Goal: Task Accomplishment & Management: Use online tool/utility

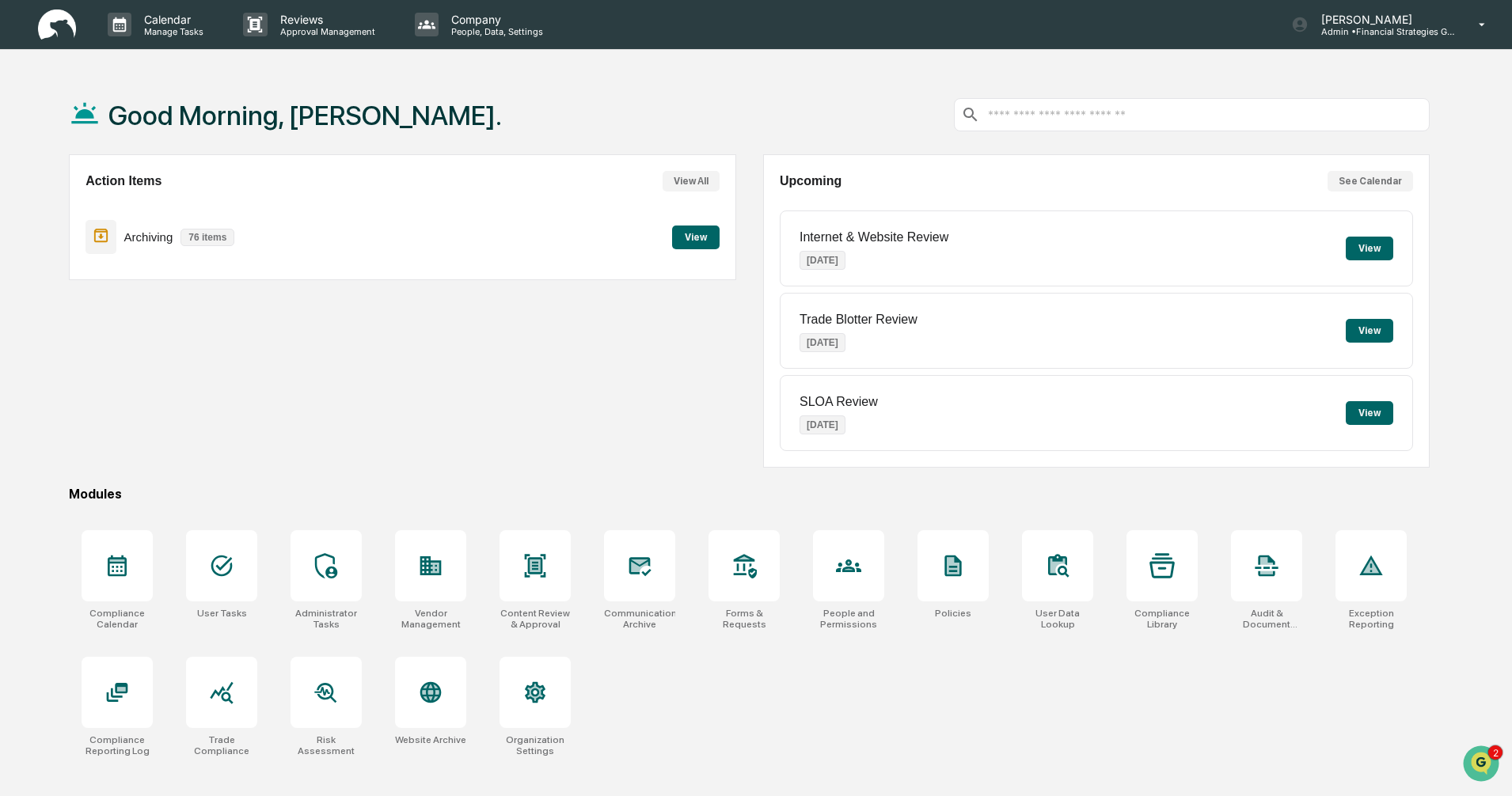
click at [686, 236] on button "View" at bounding box center [696, 238] width 48 height 24
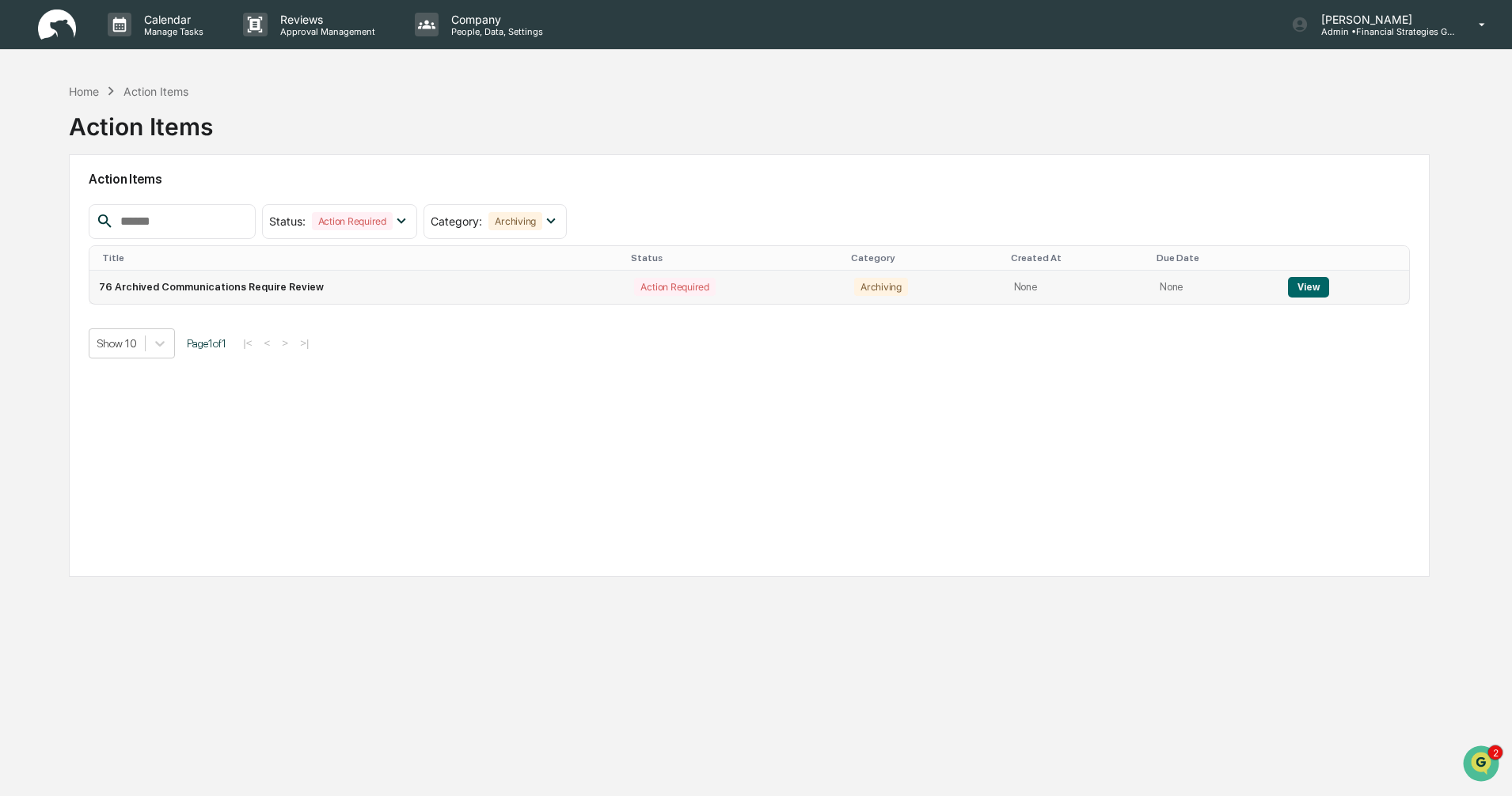
click at [814, 289] on button "View" at bounding box center [1308, 287] width 40 height 20
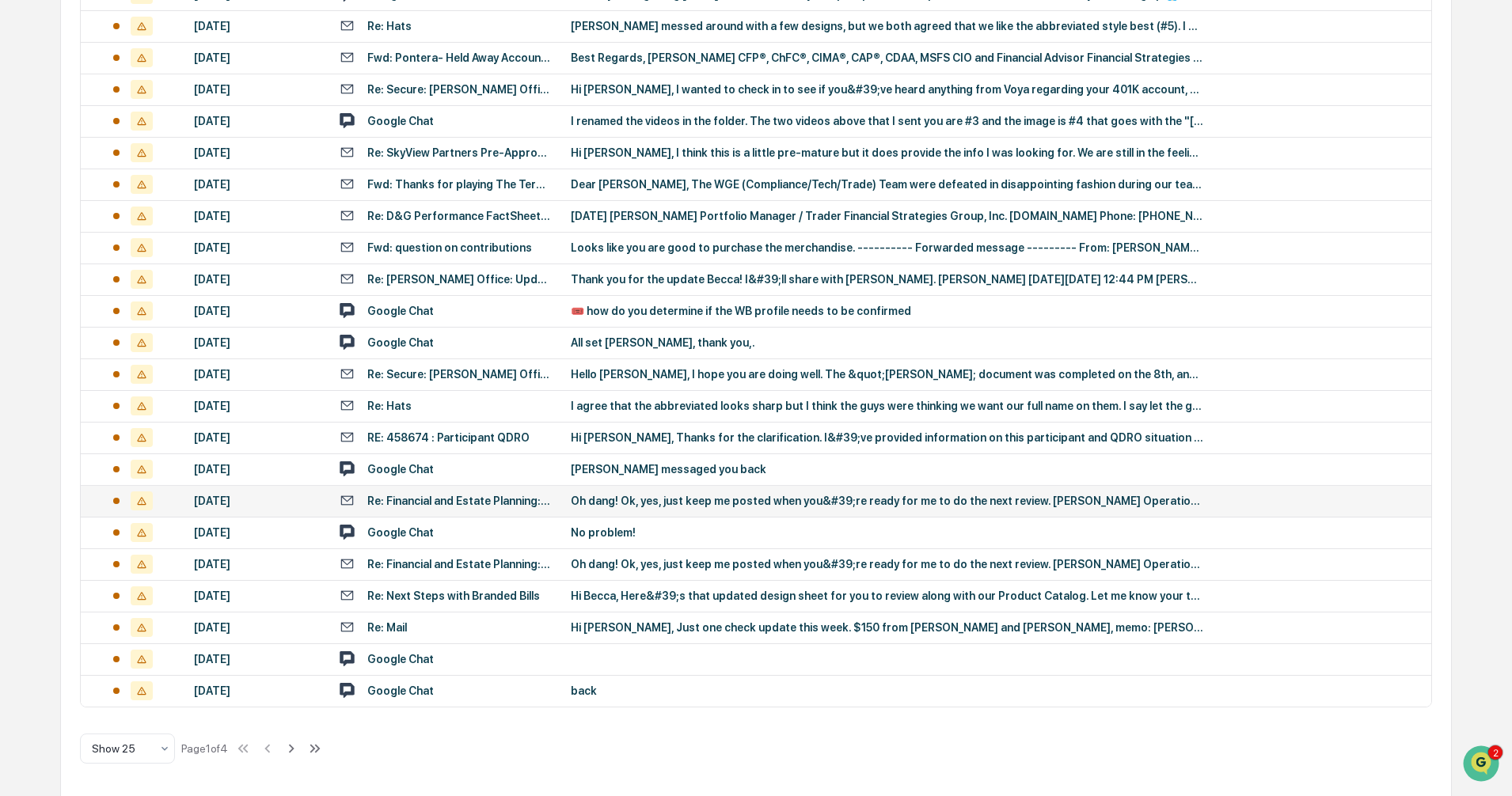
scroll to position [449, 0]
click at [324, 694] on icon at bounding box center [315, 747] width 17 height 17
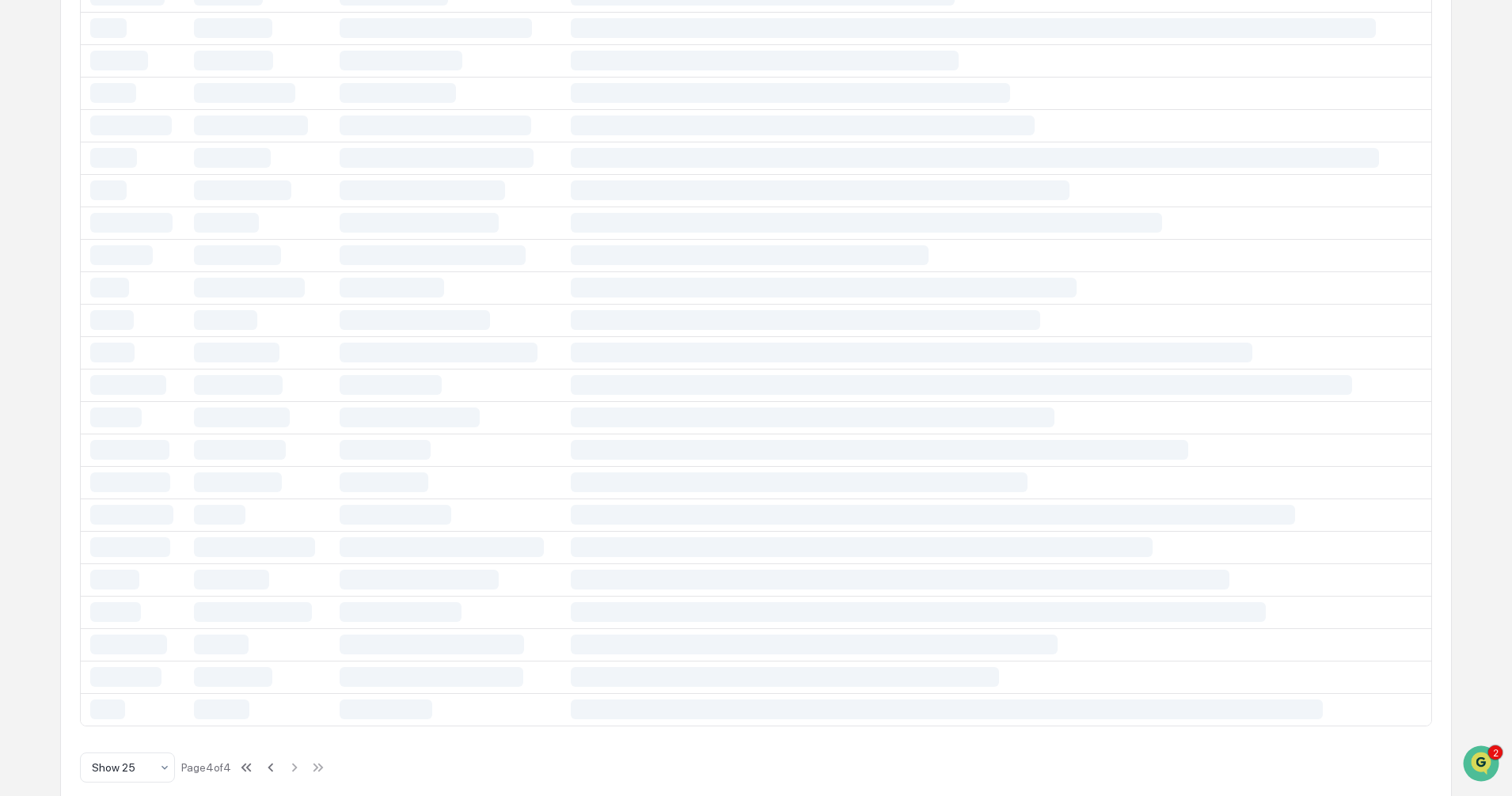
scroll to position [0, 0]
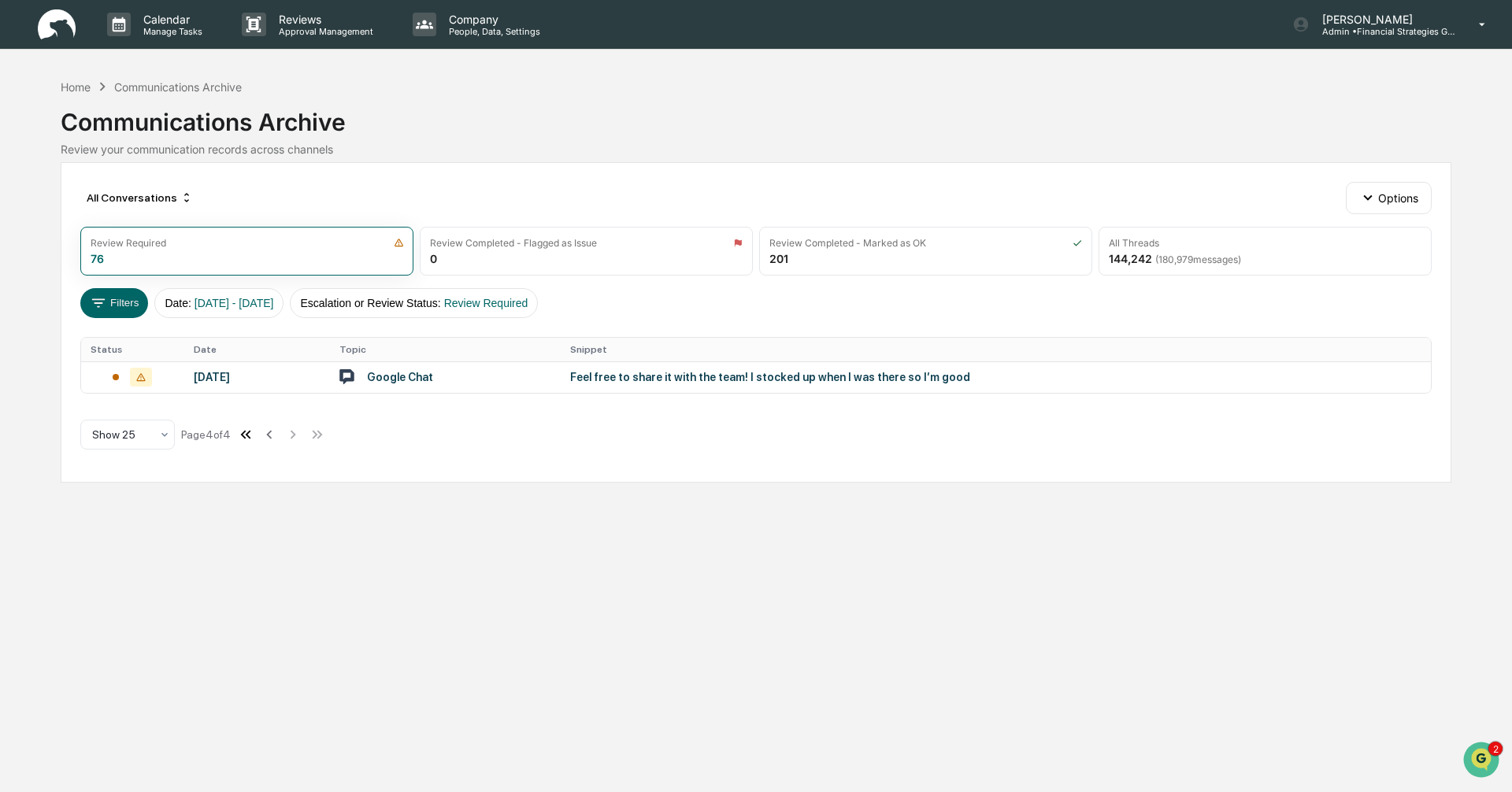
click at [251, 433] on icon at bounding box center [248, 434] width 5 height 8
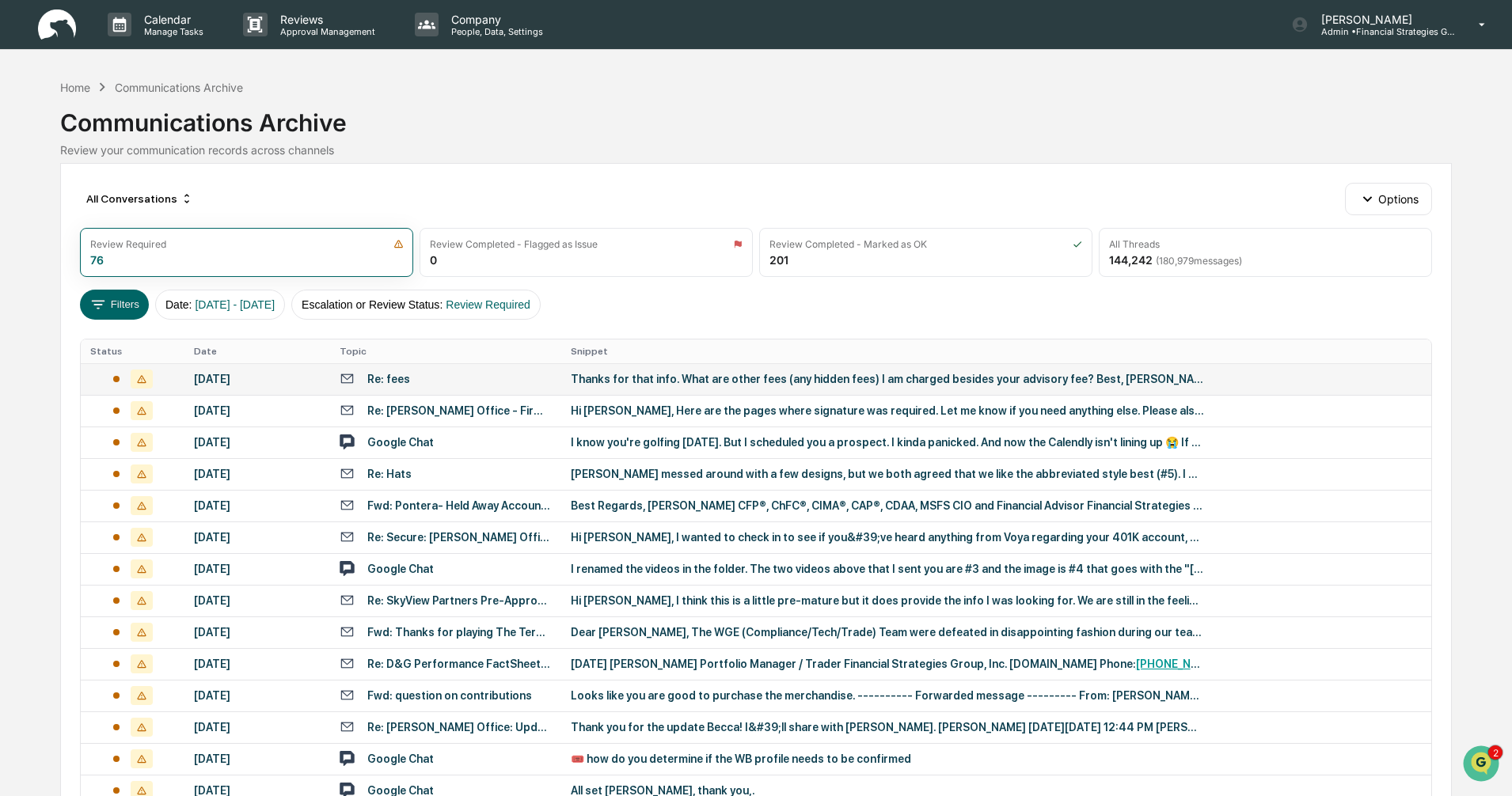
click at [749, 378] on div "Thanks for that info. What are other fees (any hidden fees) I am charged beside…" at bounding box center [888, 379] width 633 height 13
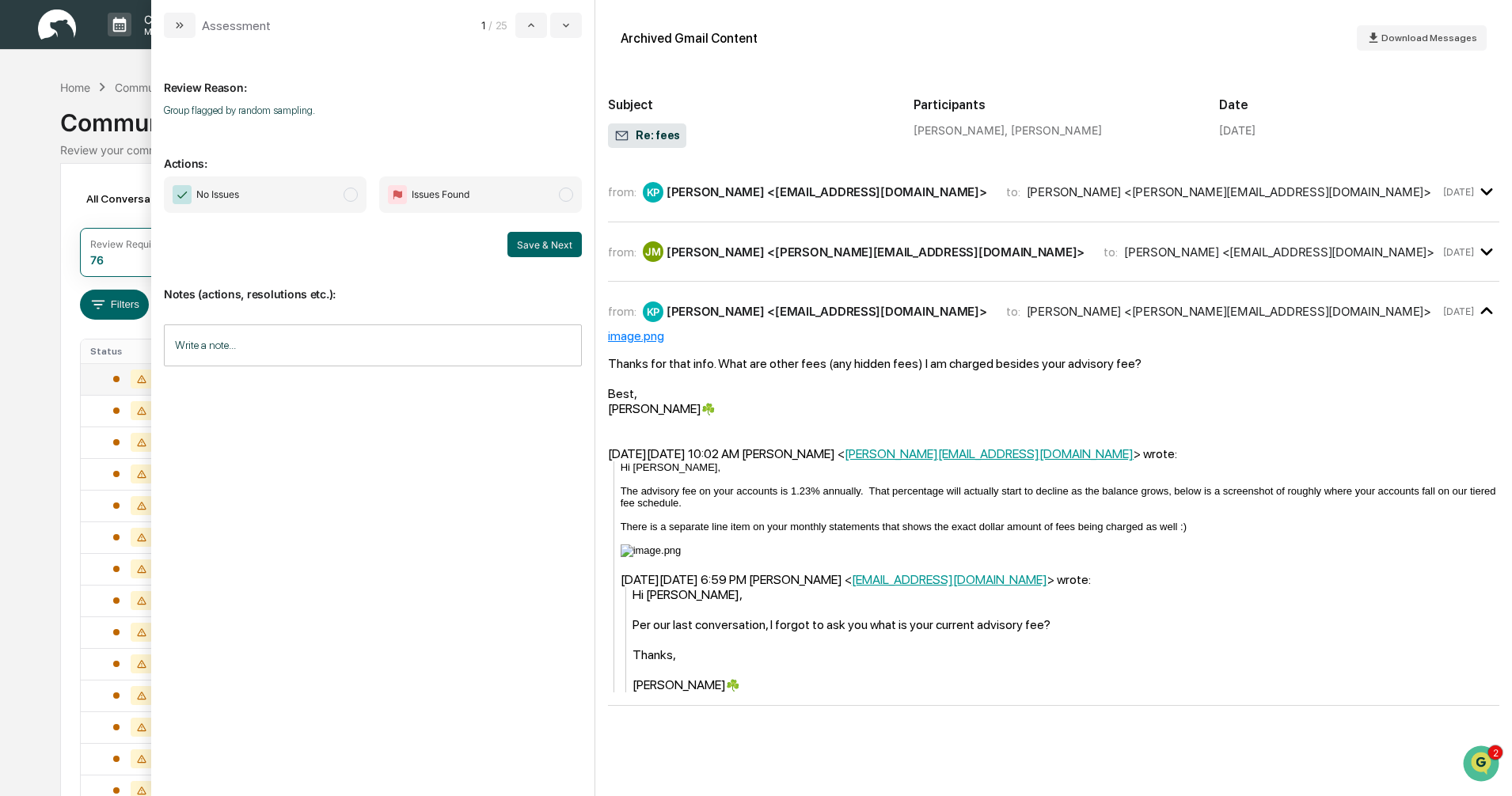
click at [355, 198] on span "modal" at bounding box center [351, 195] width 15 height 15
click at [532, 248] on button "Save & Next" at bounding box center [544, 245] width 74 height 26
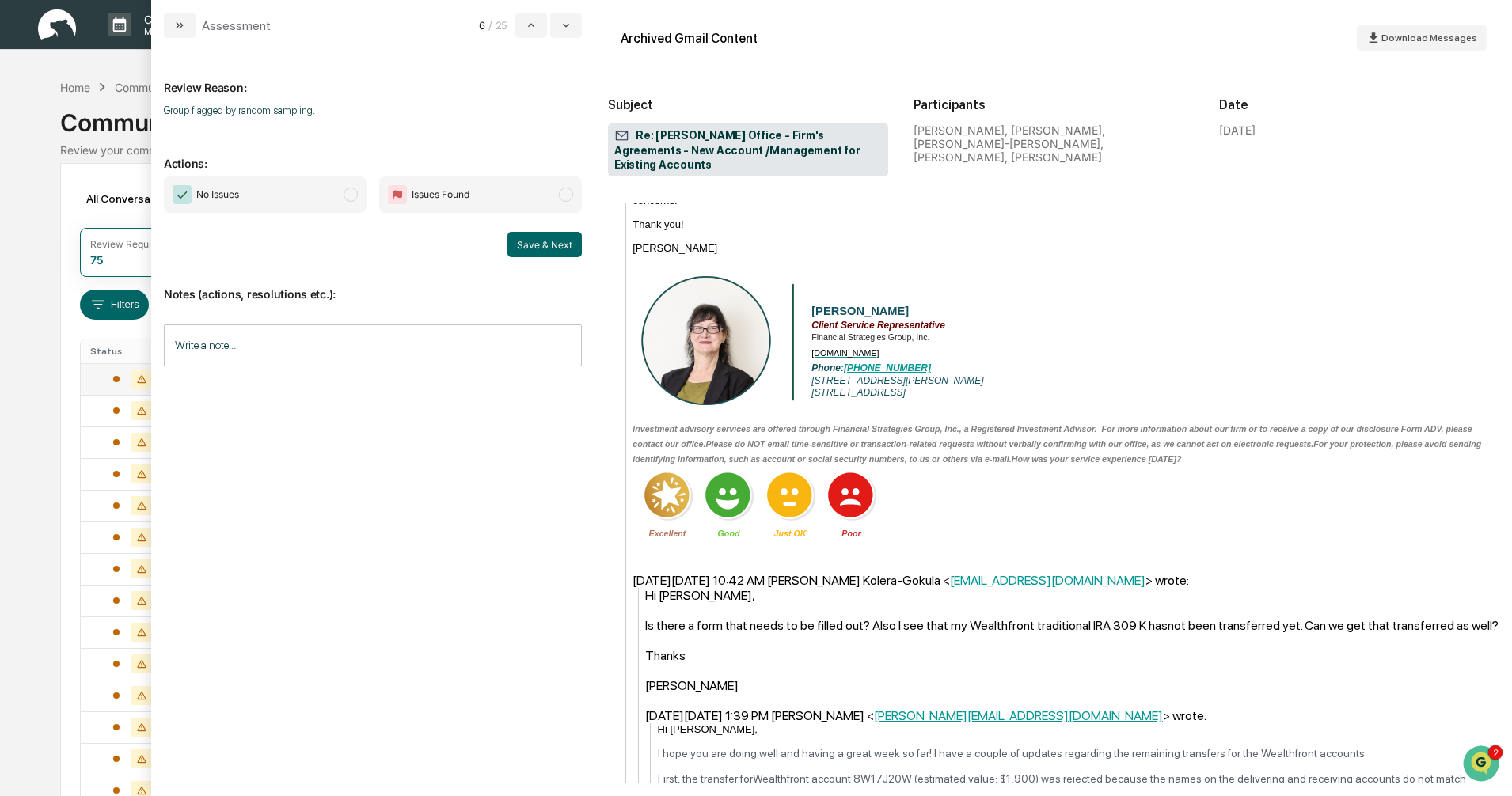
scroll to position [1583, 0]
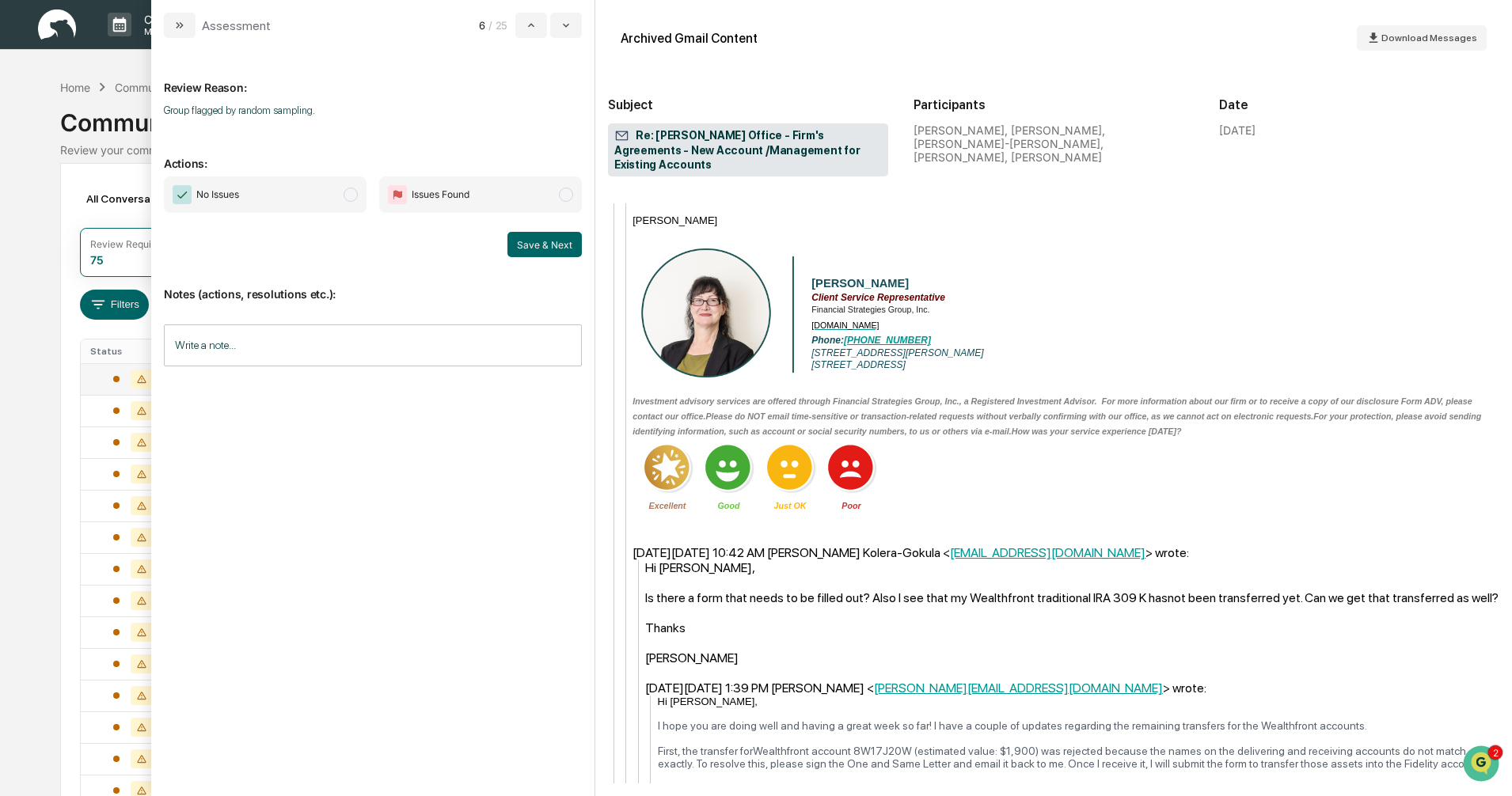
click at [353, 196] on span "modal" at bounding box center [351, 195] width 15 height 15
click at [551, 240] on button "Save & Next" at bounding box center [544, 245] width 74 height 26
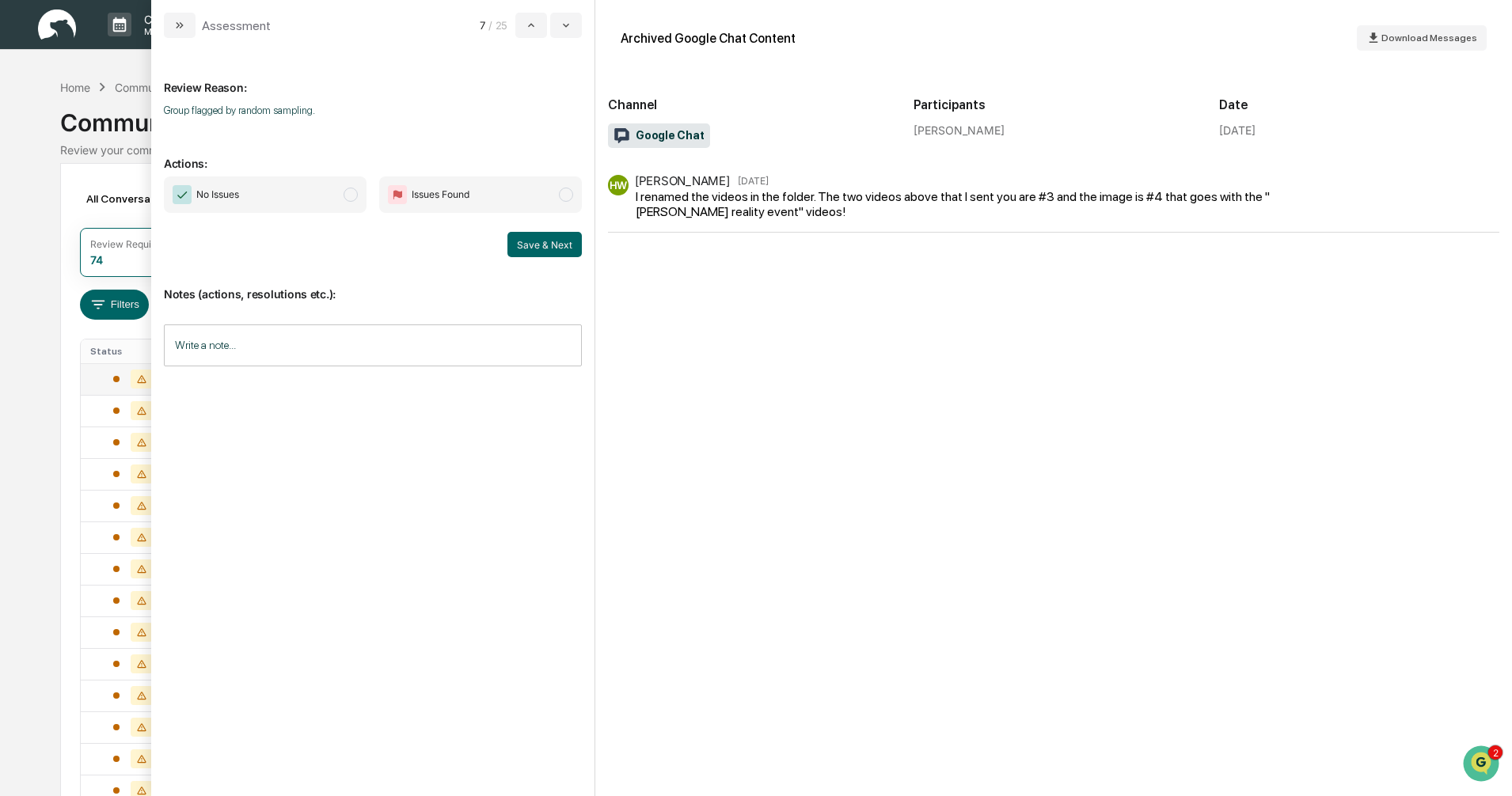
click at [344, 192] on span "modal" at bounding box center [351, 195] width 15 height 15
click at [533, 241] on button "Save & Next" at bounding box center [544, 245] width 74 height 26
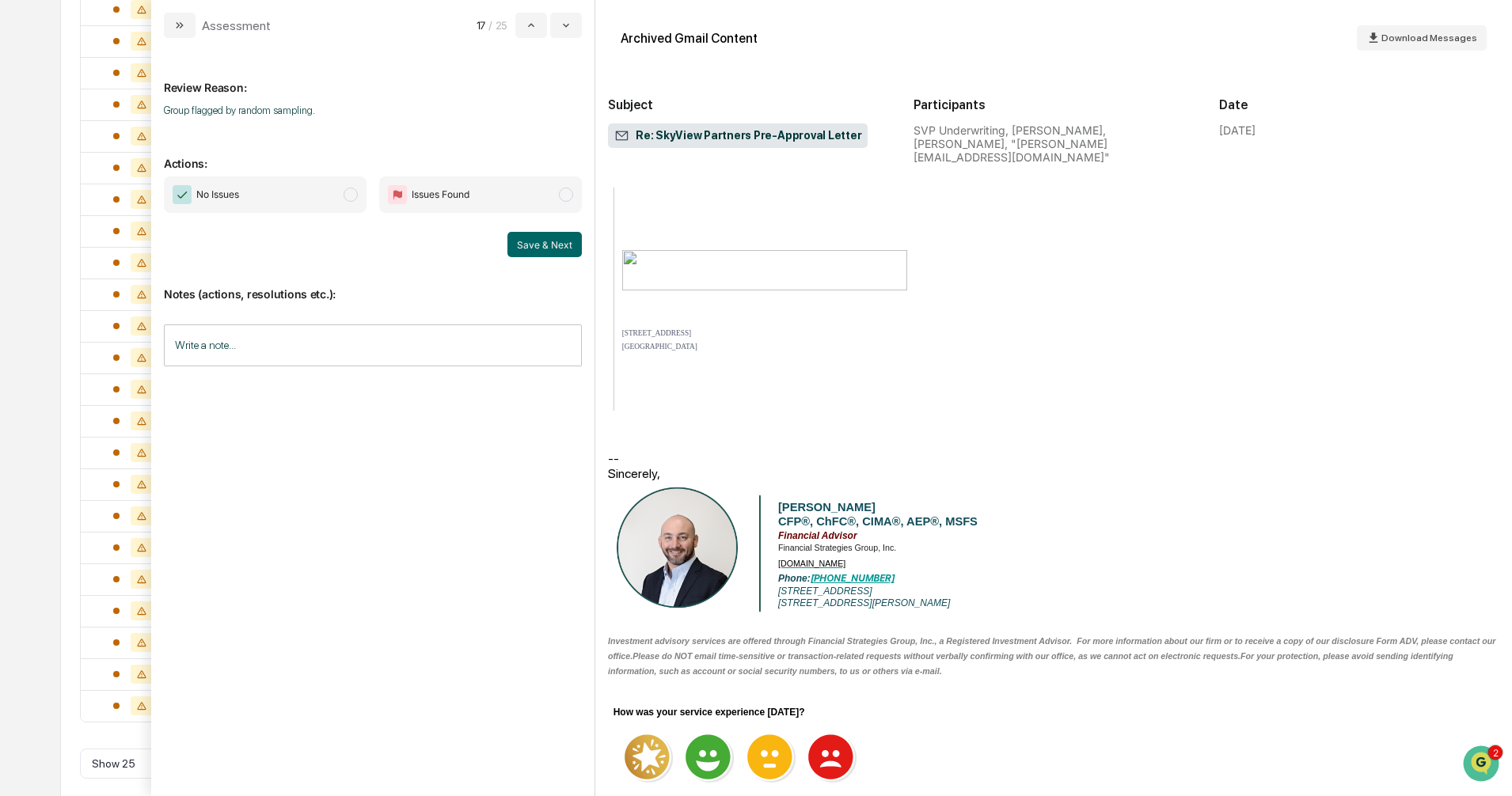
scroll to position [449, 0]
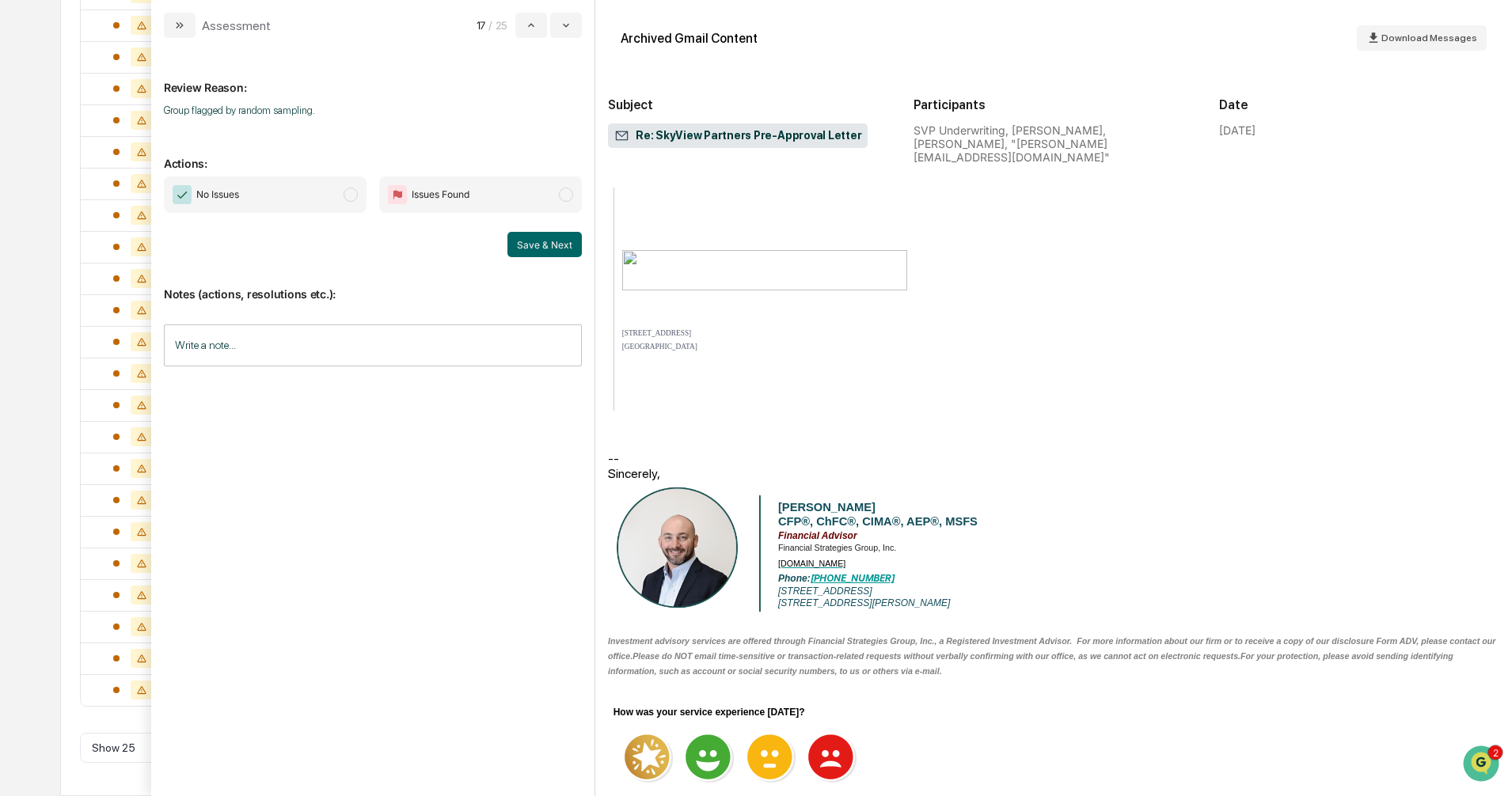
click at [351, 192] on span "modal" at bounding box center [351, 195] width 15 height 15
click at [533, 232] on button "Save & Next" at bounding box center [544, 245] width 74 height 26
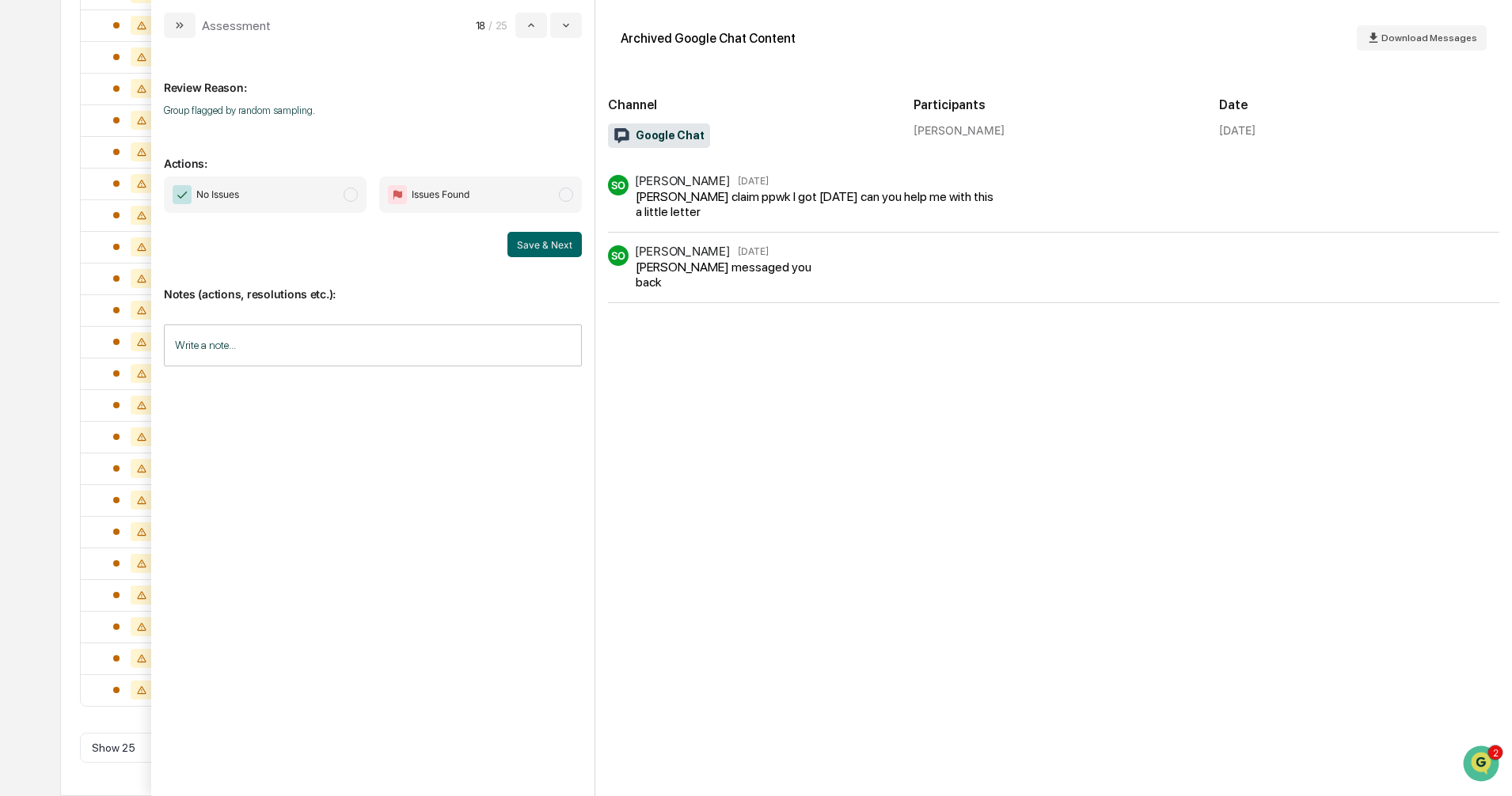
click at [345, 198] on span "modal" at bounding box center [351, 195] width 15 height 15
click at [551, 250] on button "Save & Next" at bounding box center [544, 245] width 74 height 26
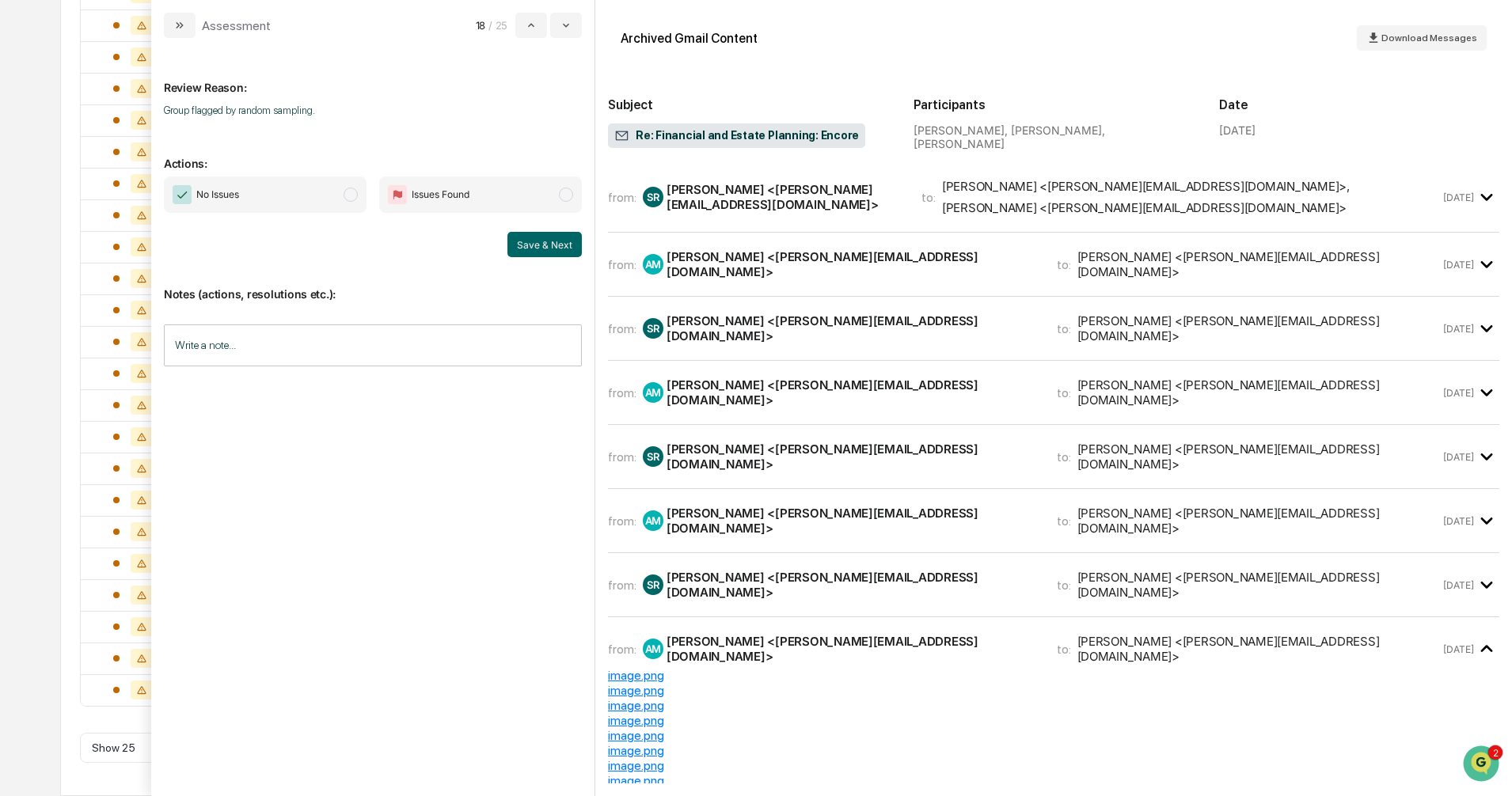
click at [353, 190] on span "modal" at bounding box center [351, 195] width 15 height 15
click at [549, 250] on button "Save & Next" at bounding box center [544, 245] width 74 height 26
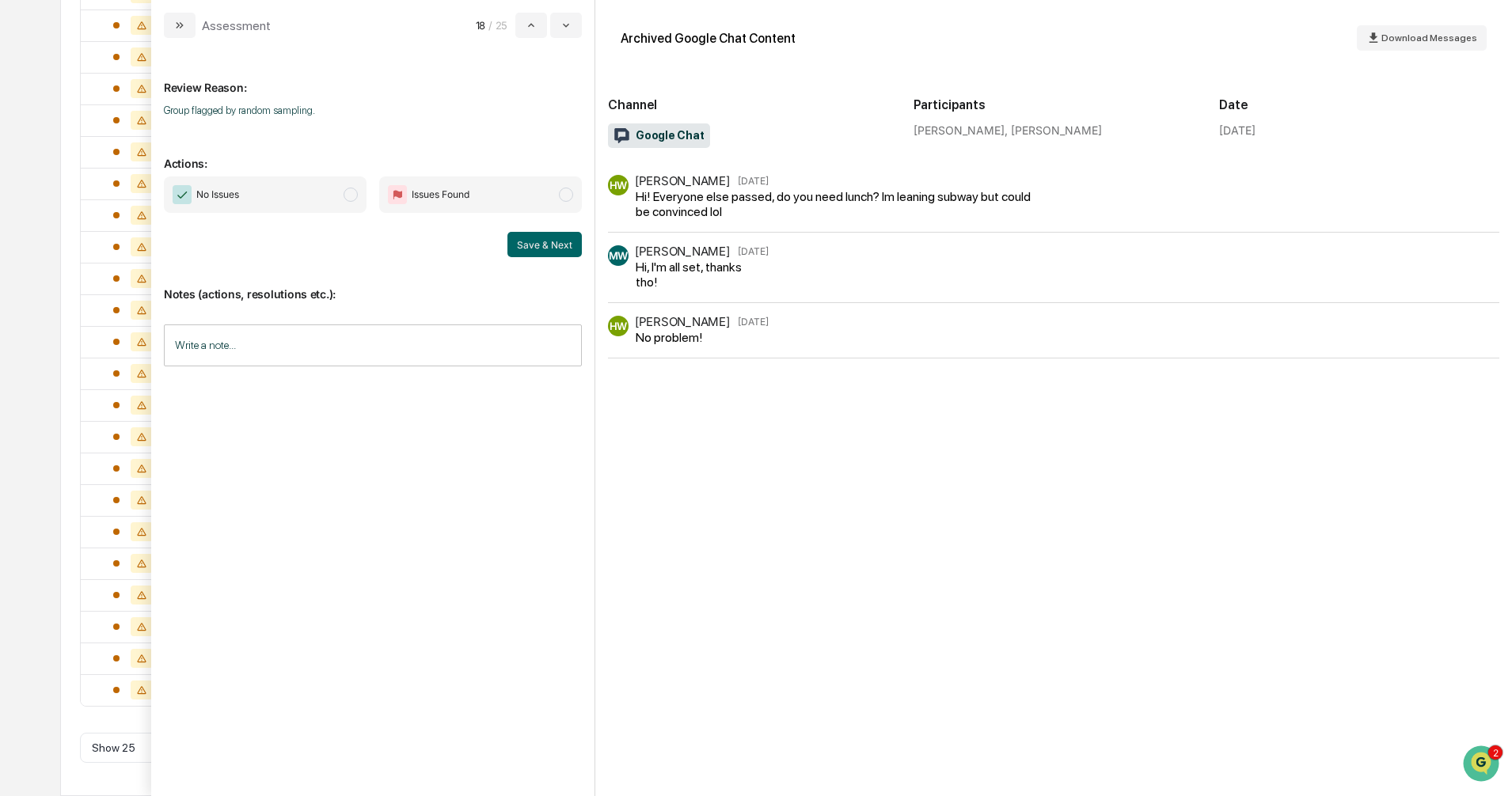
click at [345, 189] on span "modal" at bounding box center [351, 195] width 15 height 15
click at [518, 241] on button "Save & Next" at bounding box center [544, 245] width 74 height 26
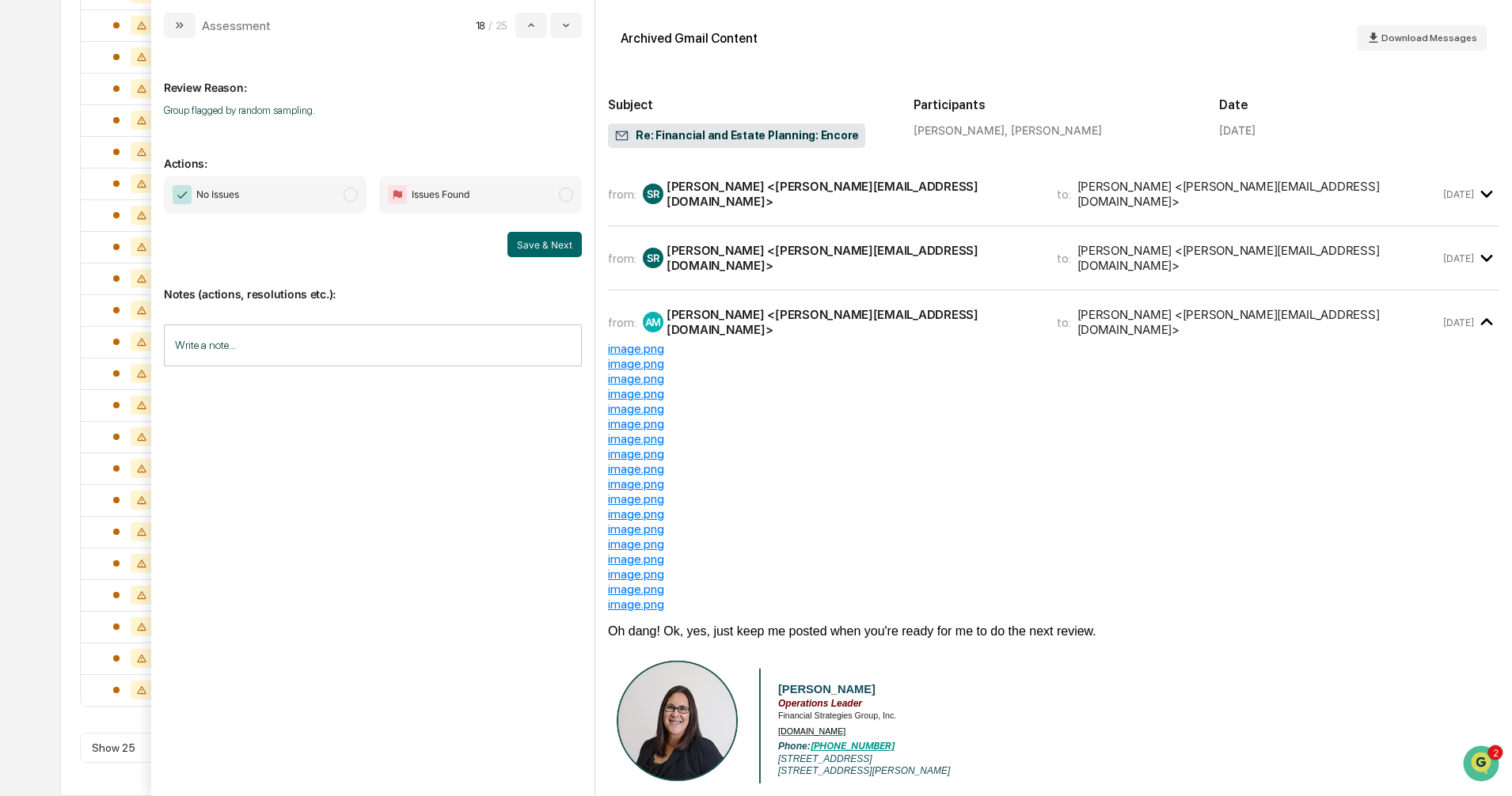
click at [353, 196] on span "modal" at bounding box center [351, 195] width 15 height 15
click at [515, 242] on button "Save & Next" at bounding box center [544, 245] width 74 height 26
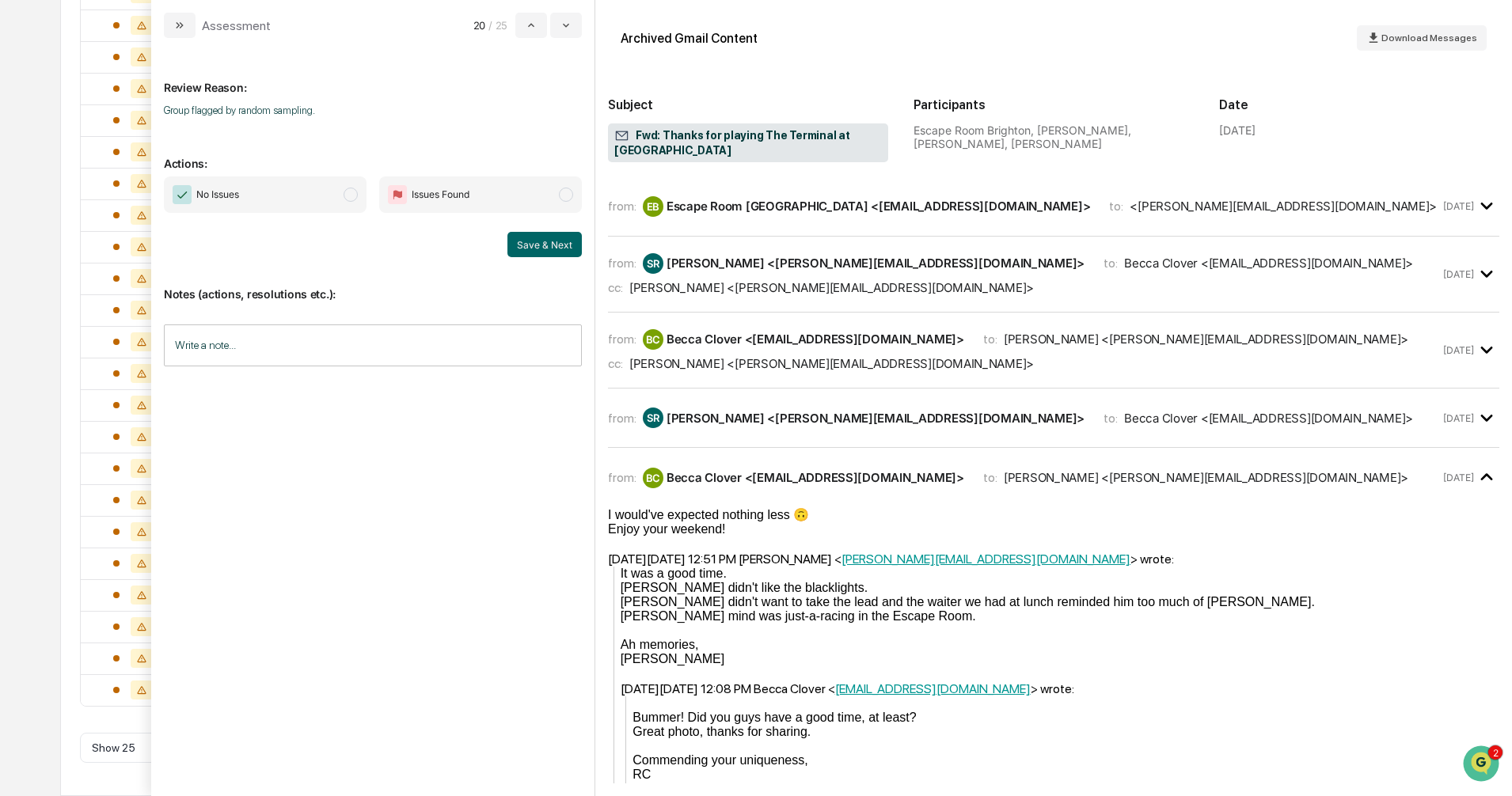
click at [349, 194] on span "modal" at bounding box center [351, 195] width 15 height 15
click at [566, 254] on button "Save & Next" at bounding box center [544, 245] width 74 height 26
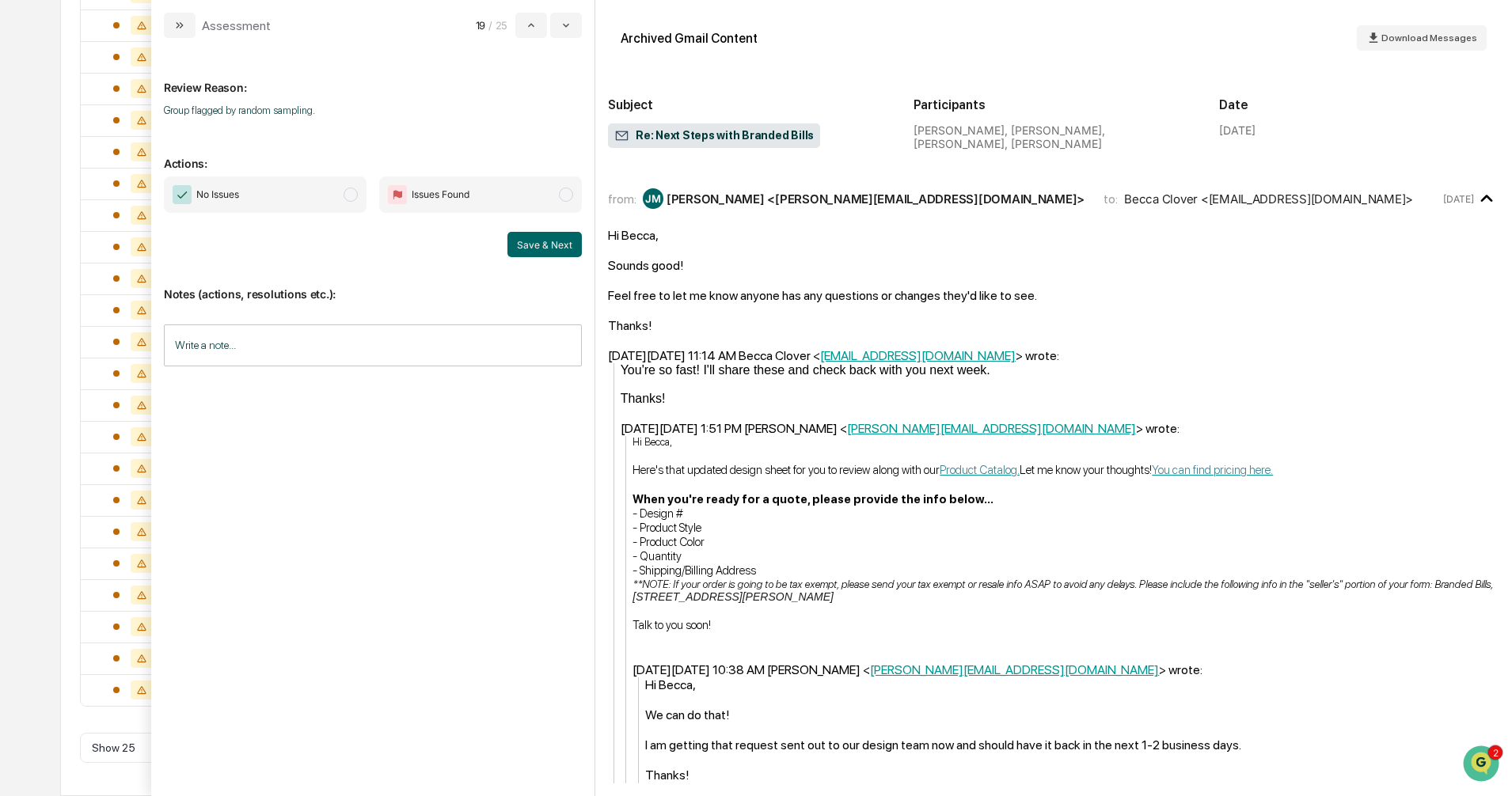
scroll to position [870, 0]
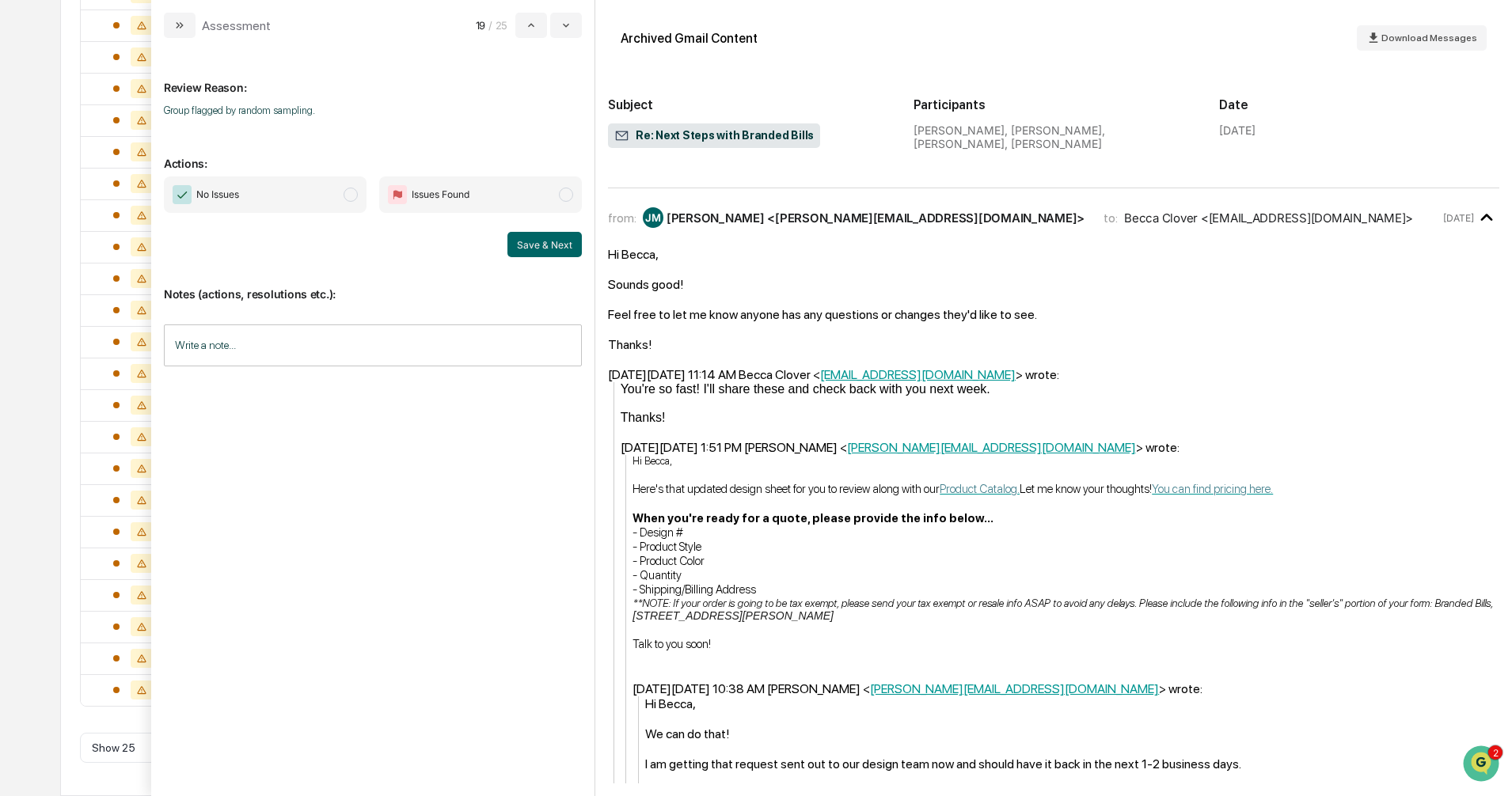
click at [348, 197] on span "modal" at bounding box center [351, 195] width 15 height 15
click at [553, 242] on button "Save & Next" at bounding box center [544, 245] width 74 height 26
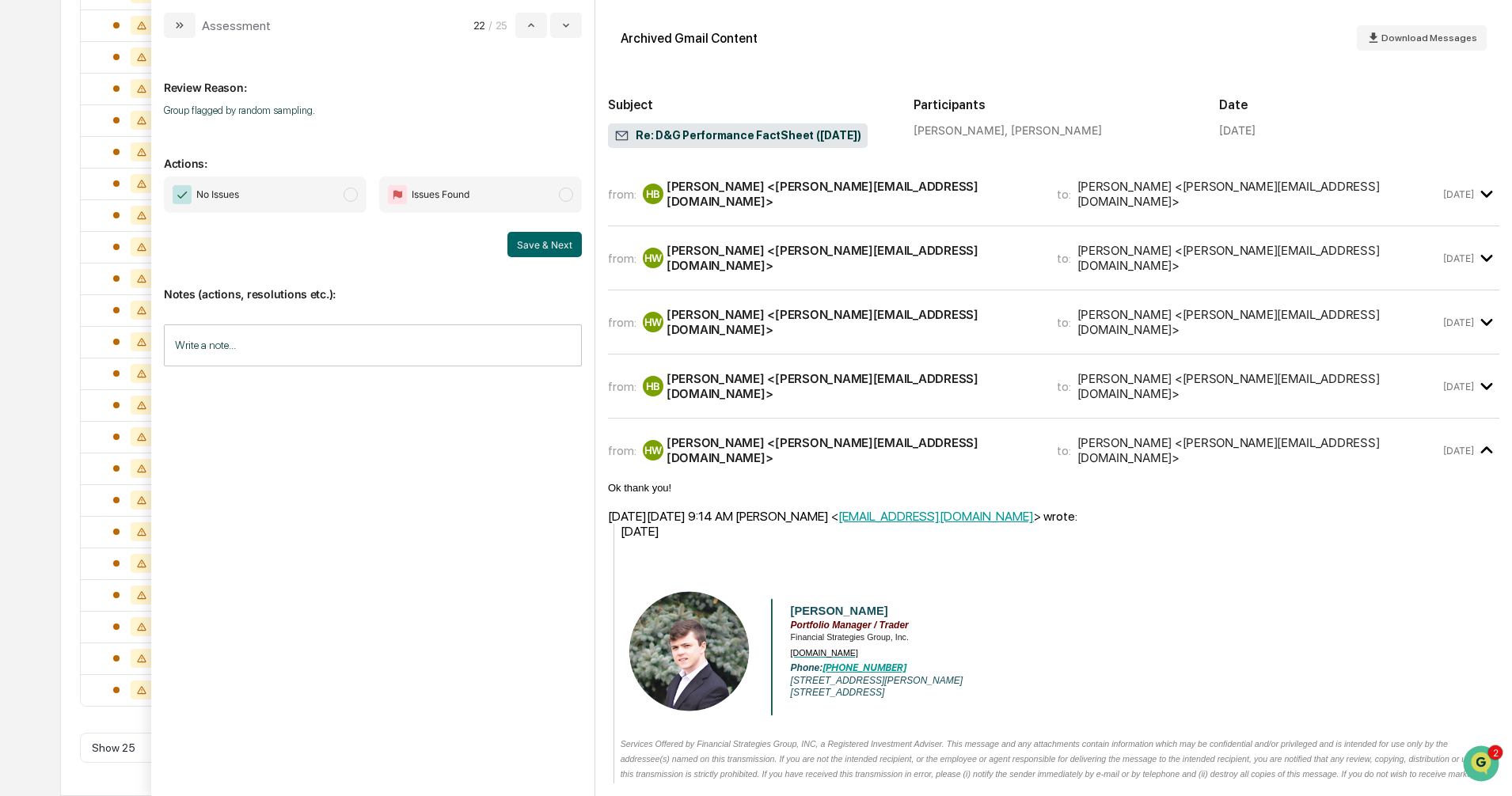
click at [353, 199] on span "modal" at bounding box center [351, 195] width 15 height 15
click at [549, 250] on button "Save & Next" at bounding box center [544, 245] width 74 height 26
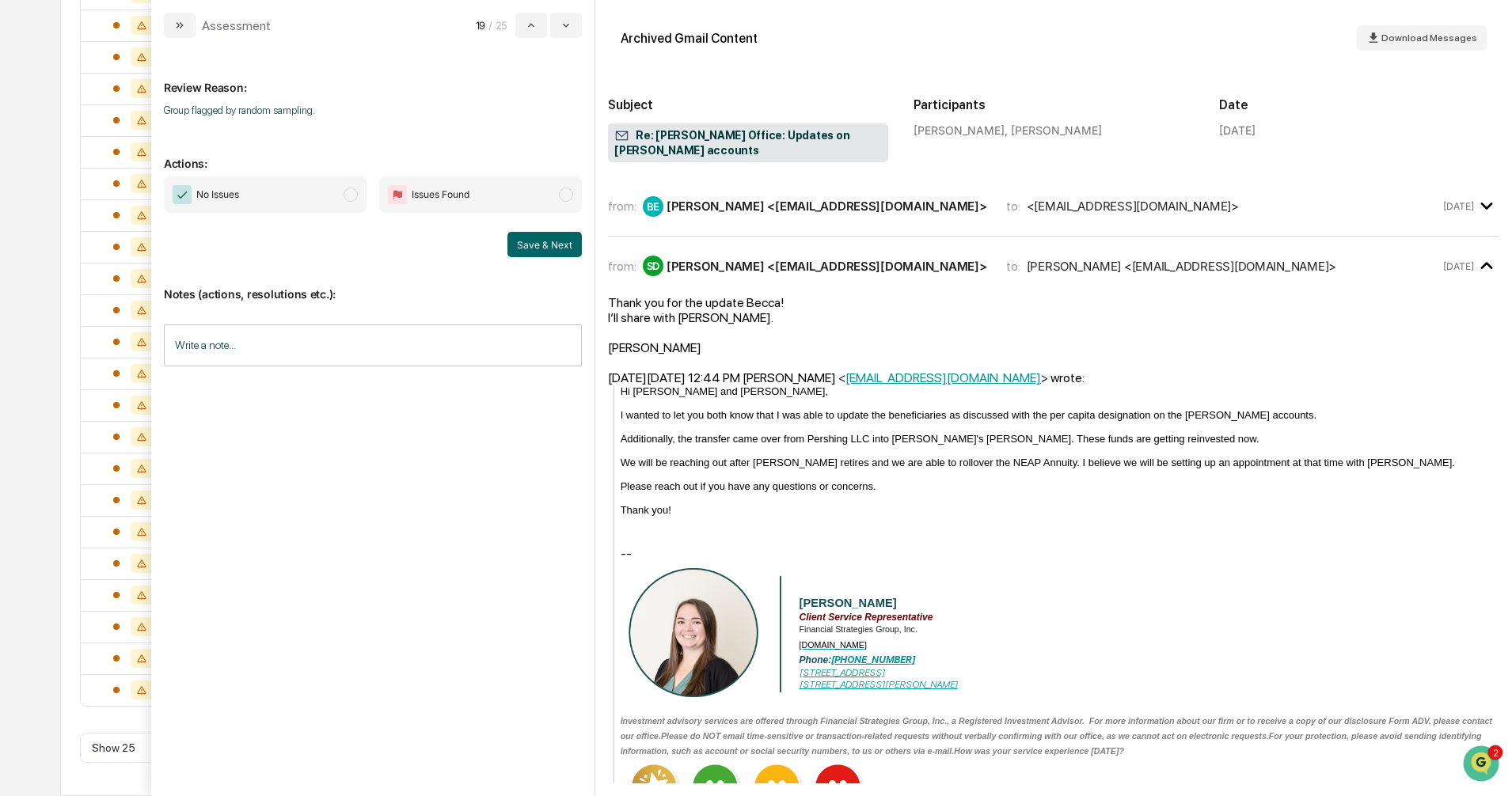
click at [351, 196] on span "modal" at bounding box center [351, 195] width 15 height 15
click at [554, 240] on button "Save & Next" at bounding box center [544, 245] width 74 height 26
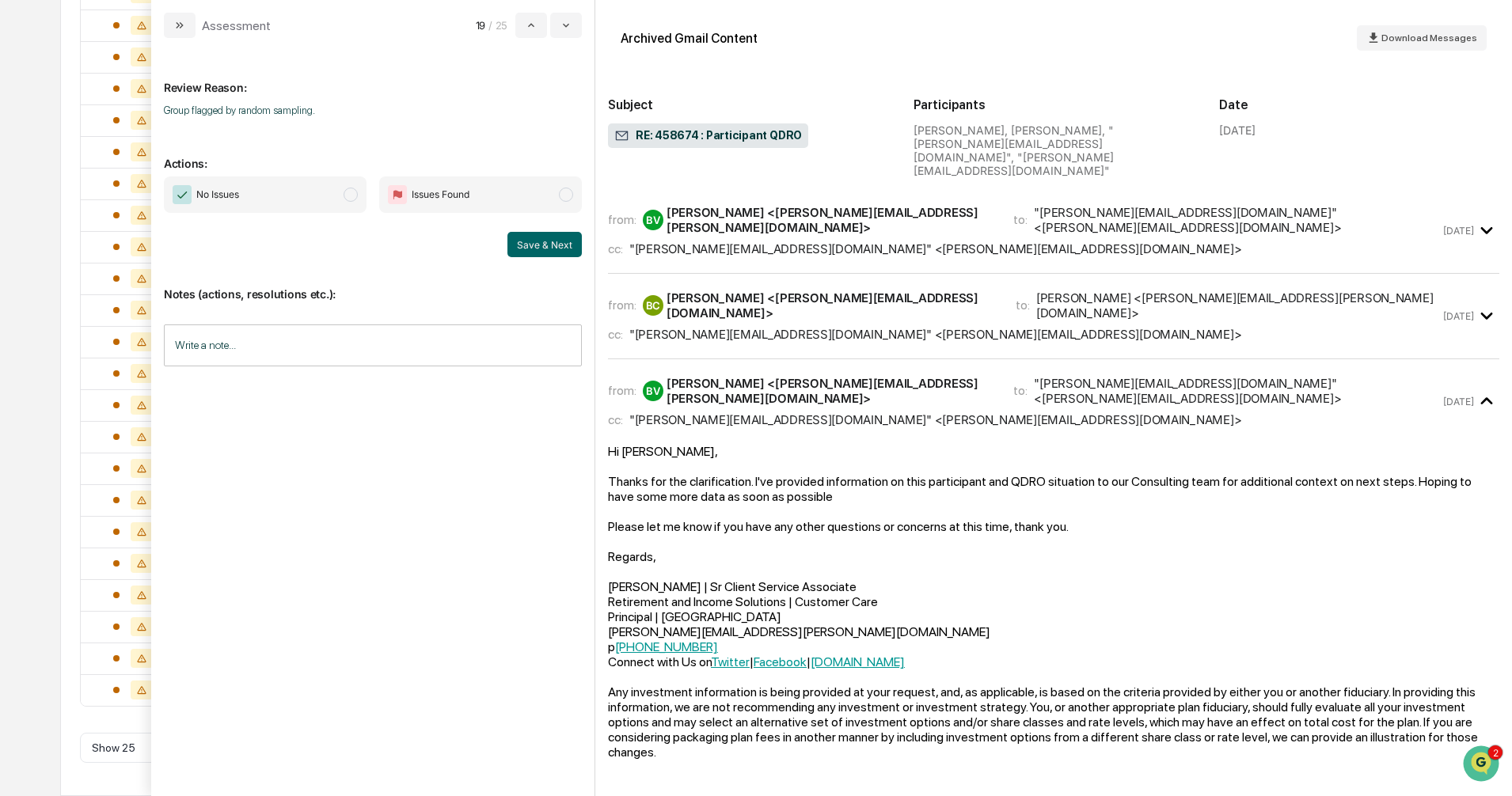
click at [348, 196] on span "modal" at bounding box center [351, 195] width 15 height 15
click at [536, 247] on button "Save & Next" at bounding box center [544, 245] width 74 height 26
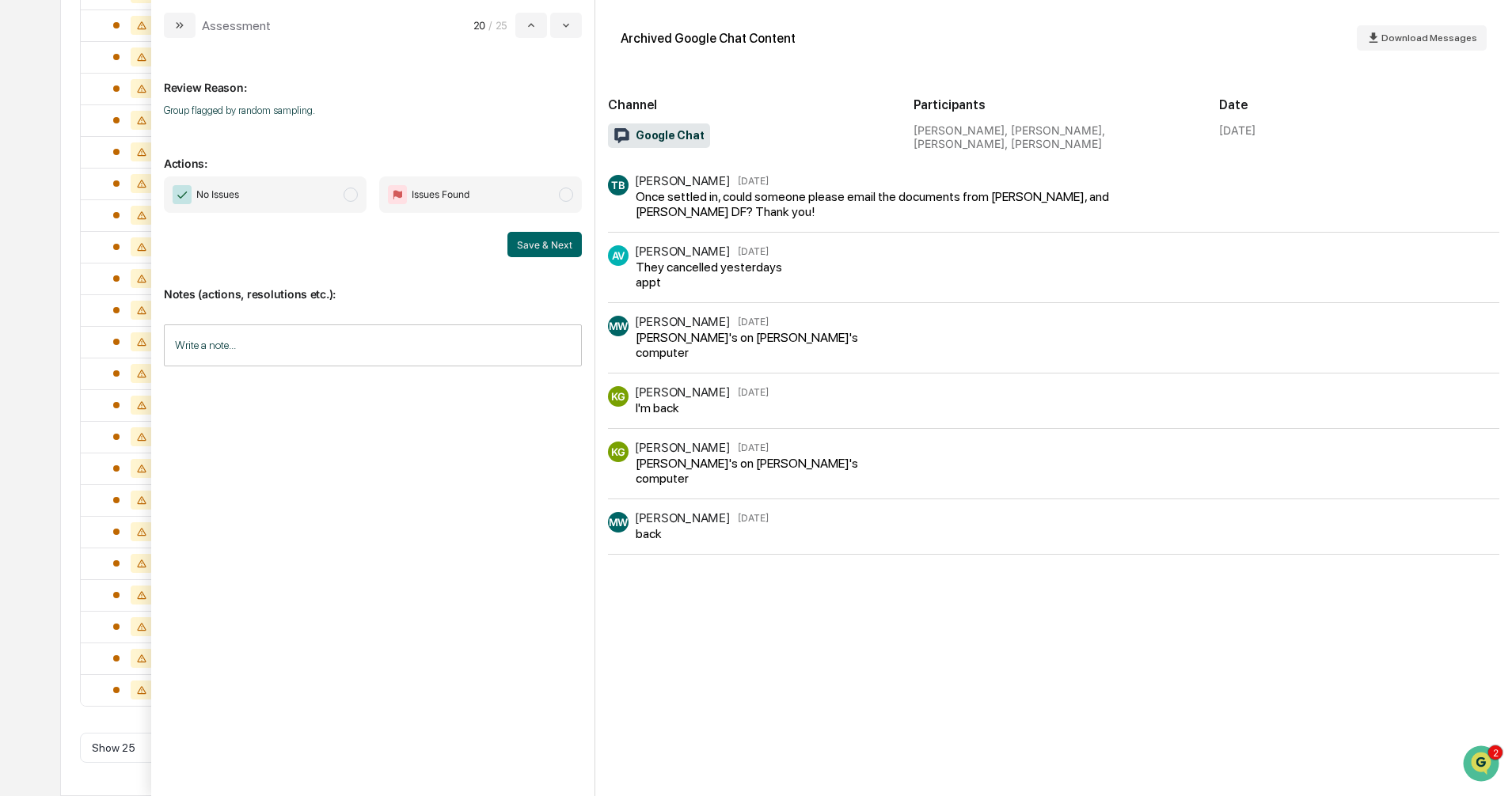
click at [345, 197] on span "modal" at bounding box center [351, 195] width 15 height 15
click at [536, 243] on button "Save & Next" at bounding box center [544, 245] width 74 height 26
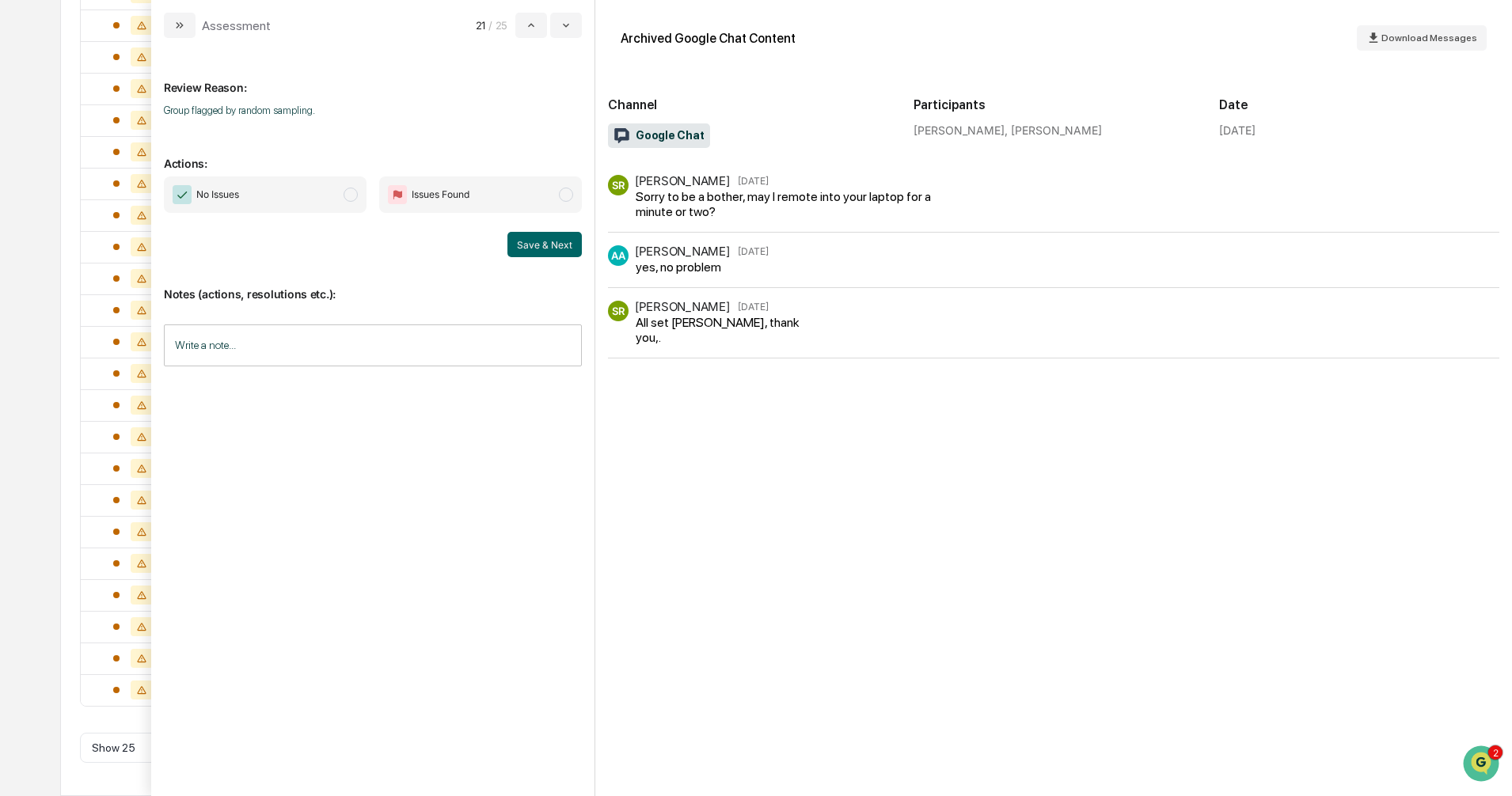
click at [348, 197] on span "modal" at bounding box center [351, 195] width 15 height 15
click at [525, 244] on button "Save & Next" at bounding box center [544, 245] width 74 height 26
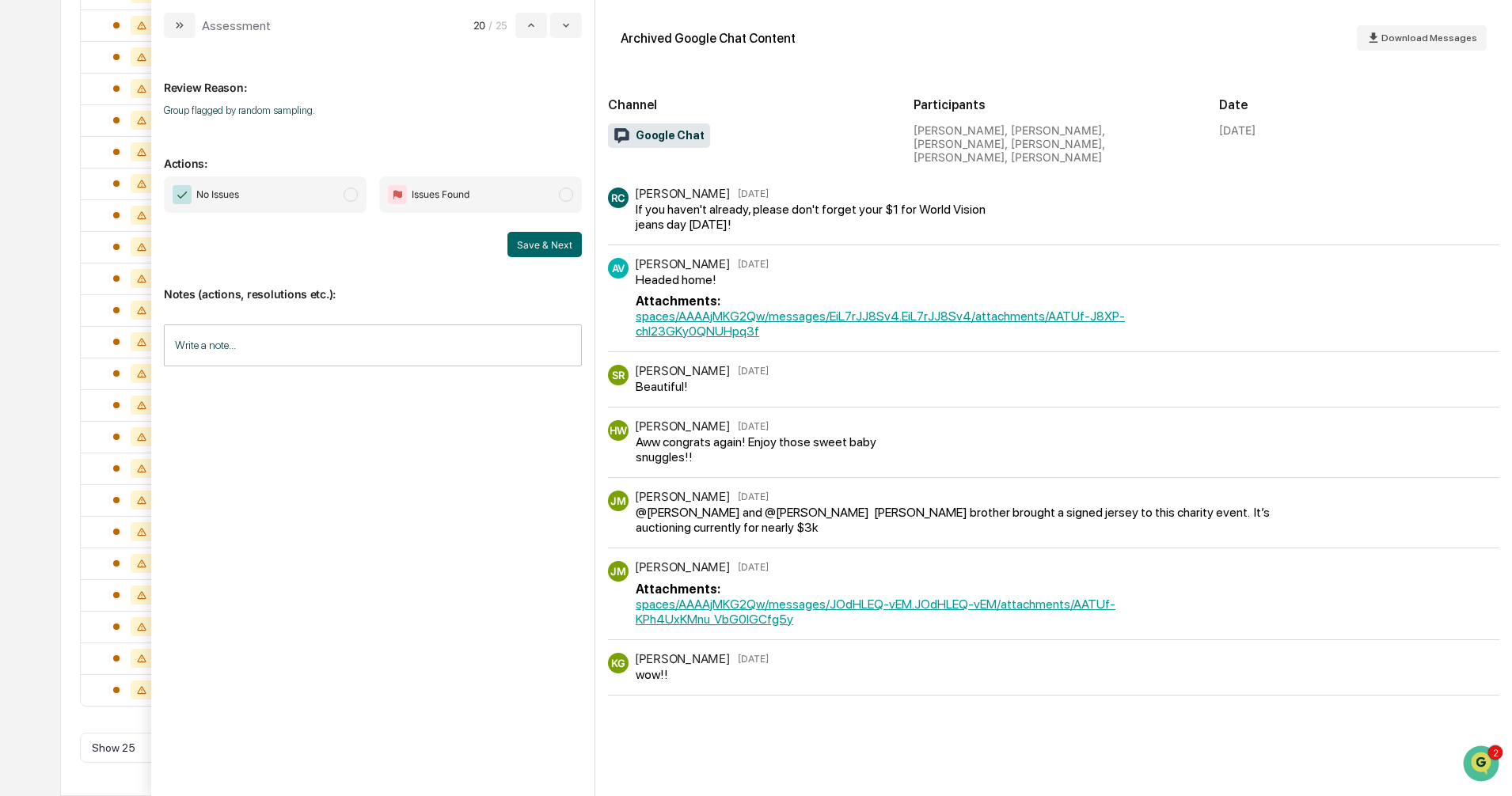
click at [349, 194] on span "modal" at bounding box center [351, 195] width 15 height 15
click at [541, 244] on button "Save & Next" at bounding box center [544, 245] width 74 height 26
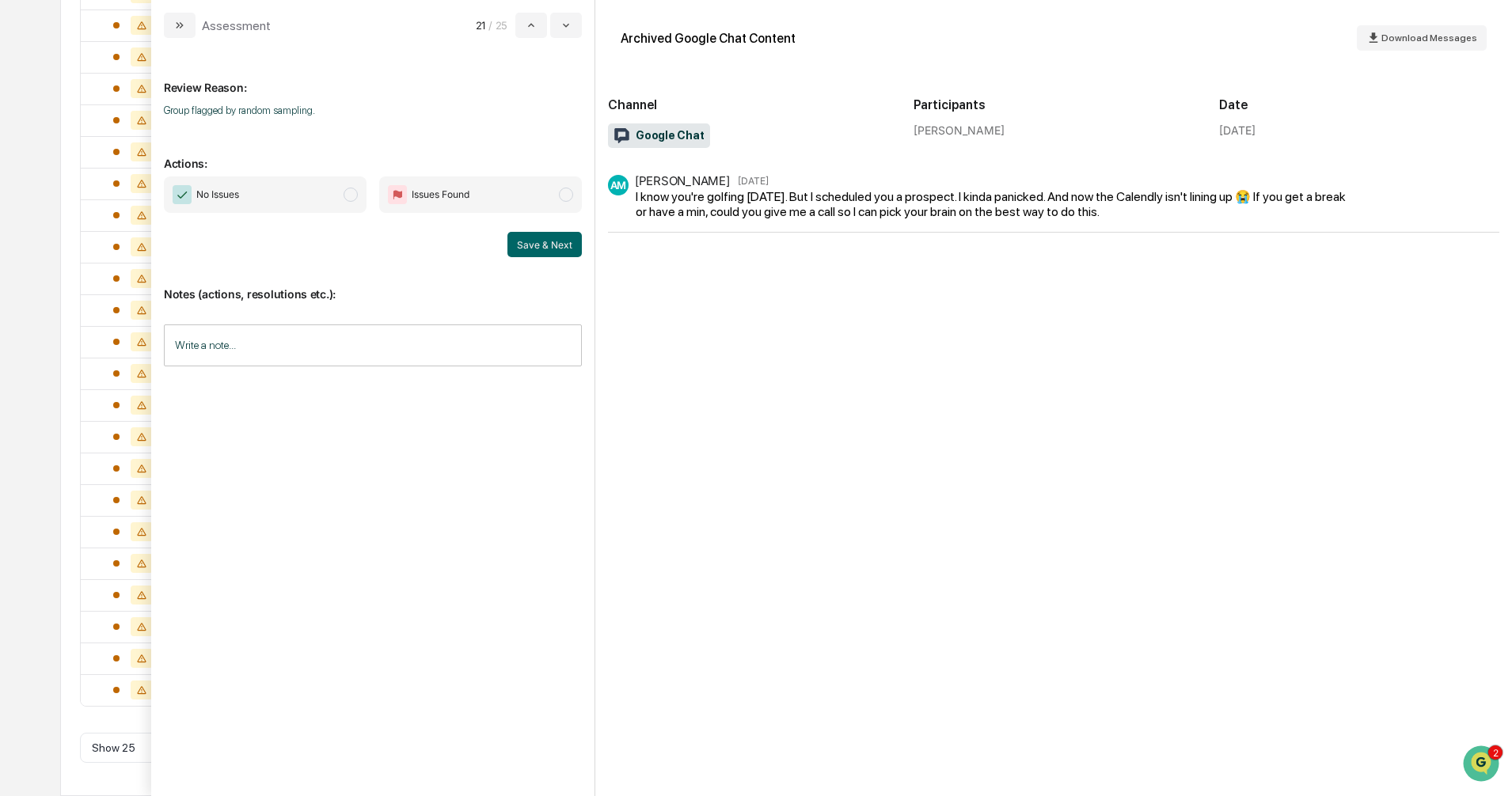
click at [353, 198] on span "modal" at bounding box center [351, 195] width 15 height 15
click at [532, 249] on button "Save & Next" at bounding box center [544, 245] width 74 height 26
